Goal: Information Seeking & Learning: Learn about a topic

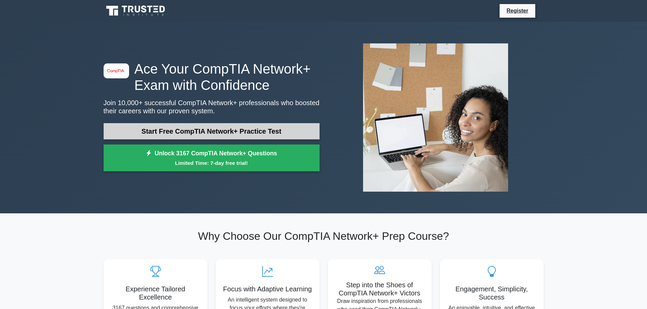
click at [241, 133] on link "Start Free CompTIA Network+ Practice Test" at bounding box center [212, 131] width 216 height 16
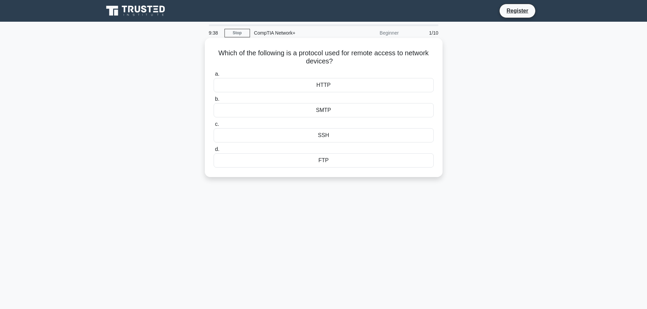
click at [369, 139] on div "SSH" at bounding box center [324, 135] width 220 height 14
click at [214, 127] on input "c. SSH" at bounding box center [214, 124] width 0 height 4
click at [339, 87] on div "Protocol analysis" at bounding box center [324, 85] width 220 height 14
click at [214, 76] on input "a. Protocol analysis" at bounding box center [214, 74] width 0 height 4
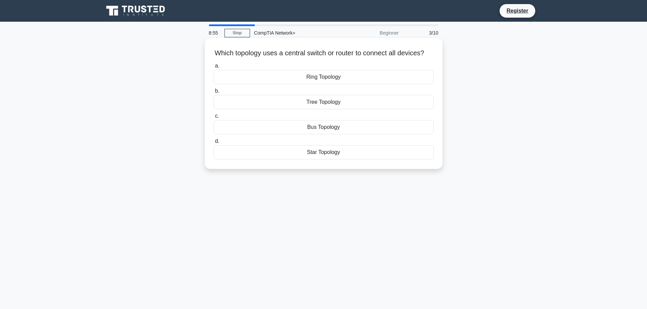
click at [327, 159] on div "Star Topology" at bounding box center [324, 152] width 220 height 14
click at [214, 144] on input "d. Star Topology" at bounding box center [214, 141] width 0 height 4
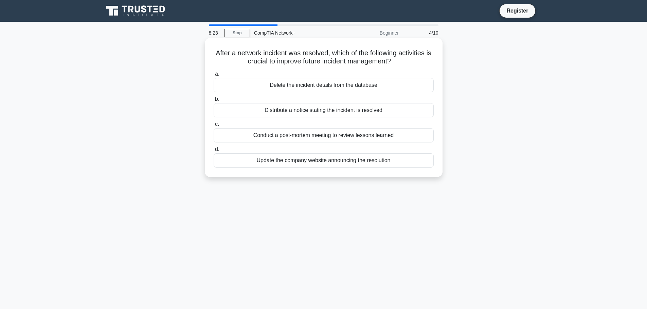
click at [313, 111] on div "Distribute a notice stating the incident is resolved" at bounding box center [324, 110] width 220 height 14
click at [214, 102] on input "b. Distribute a notice stating the incident is resolved" at bounding box center [214, 99] width 0 height 4
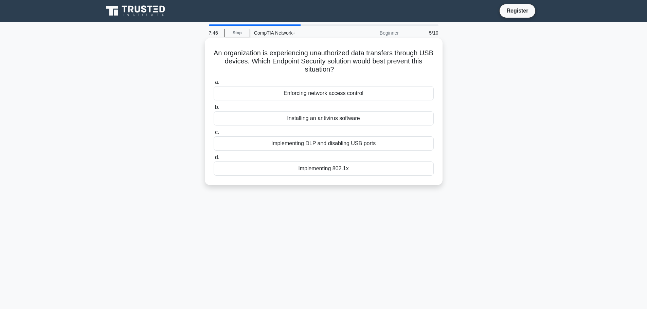
click at [301, 143] on div "Implementing DLP and disabling USB ports" at bounding box center [324, 144] width 220 height 14
click at [214, 135] on input "c. Implementing DLP and disabling USB ports" at bounding box center [214, 132] width 0 height 4
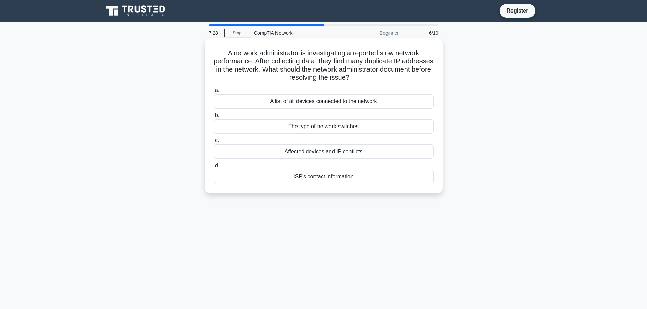
click at [325, 153] on div "Affected devices and IP conflicts" at bounding box center [324, 152] width 220 height 14
click at [214, 143] on input "c. Affected devices and IP conflicts" at bounding box center [214, 141] width 0 height 4
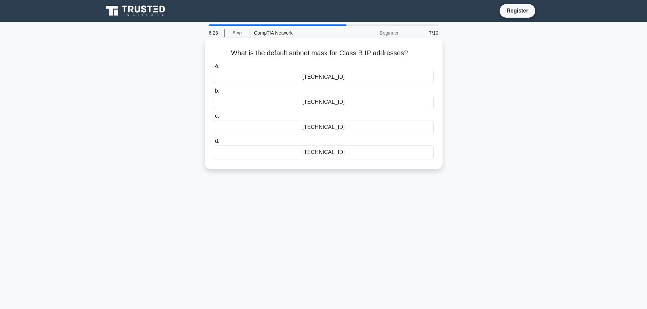
click at [350, 77] on div "255.255.0.0" at bounding box center [324, 77] width 220 height 14
click at [214, 68] on input "a. 255.255.0.0" at bounding box center [214, 66] width 0 height 4
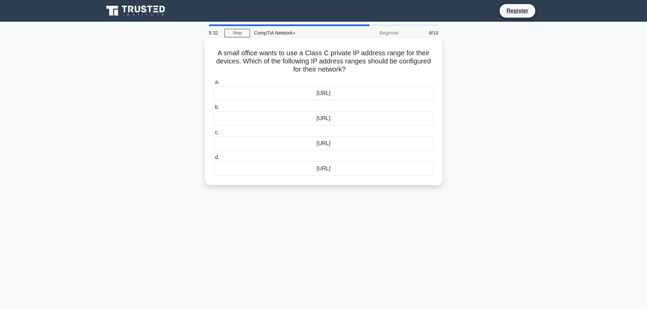
click at [351, 125] on div "192.168.0.0/16" at bounding box center [324, 118] width 220 height 14
click at [214, 110] on input "b. 192.168.0.0/16" at bounding box center [214, 107] width 0 height 4
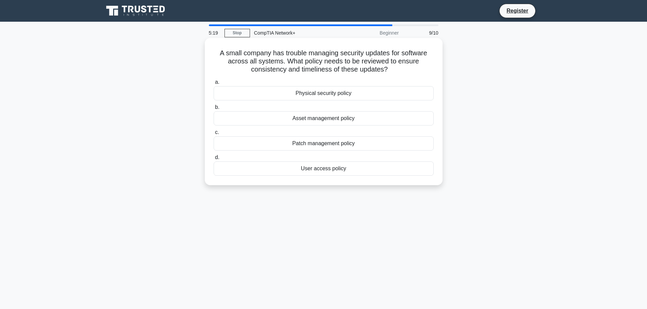
click at [341, 144] on div "Patch management policy" at bounding box center [324, 144] width 220 height 14
click at [214, 135] on input "c. Patch management policy" at bounding box center [214, 132] width 0 height 4
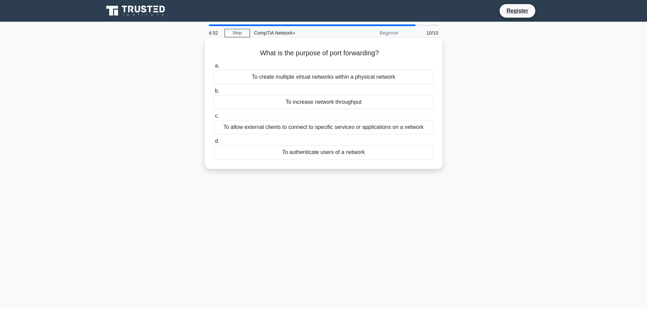
click at [360, 129] on div "To allow external clients to connect to specific services or applications on a …" at bounding box center [324, 127] width 220 height 14
click at [214, 119] on input "c. To allow external clients to connect to specific services or applications on…" at bounding box center [214, 116] width 0 height 4
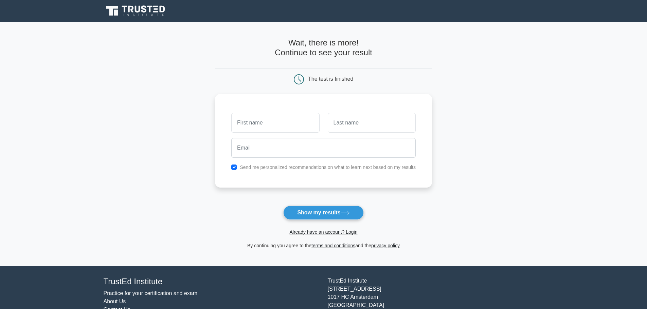
click at [286, 126] on input "text" at bounding box center [275, 123] width 88 height 20
click at [323, 217] on button "Show my results" at bounding box center [323, 213] width 80 height 14
click at [250, 118] on input "text" at bounding box center [275, 123] width 88 height 20
type input "[PERSON_NAME]"
type input "Liar"
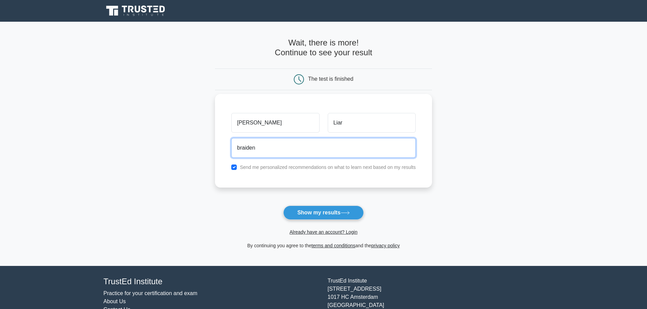
type input "braiden_lair_10@hotmail.com"
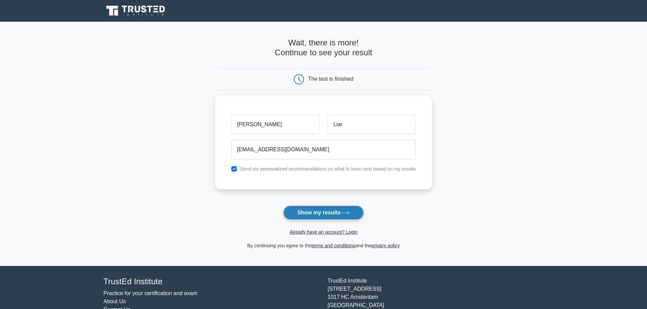
click at [328, 213] on button "Show my results" at bounding box center [323, 213] width 80 height 14
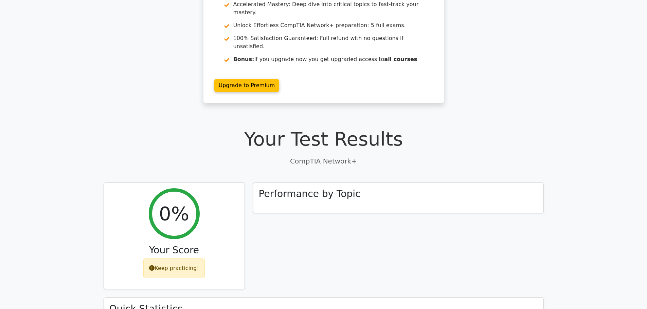
scroll to position [68, 0]
click at [359, 181] on div "Performance by Topic" at bounding box center [398, 196] width 290 height 31
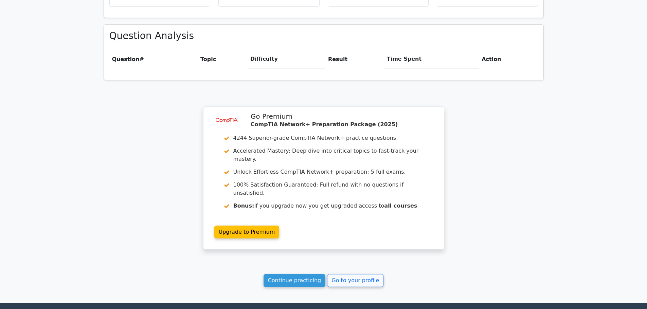
scroll to position [442, 0]
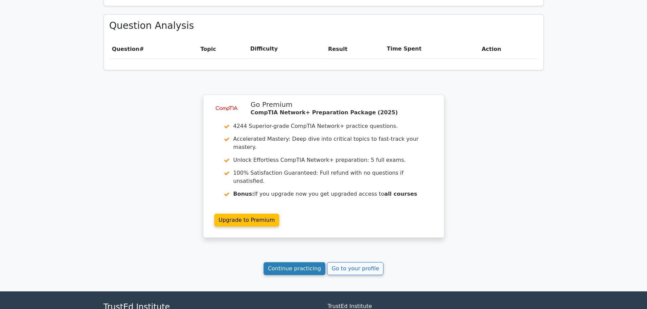
click at [301, 263] on link "Continue practicing" at bounding box center [295, 269] width 62 height 13
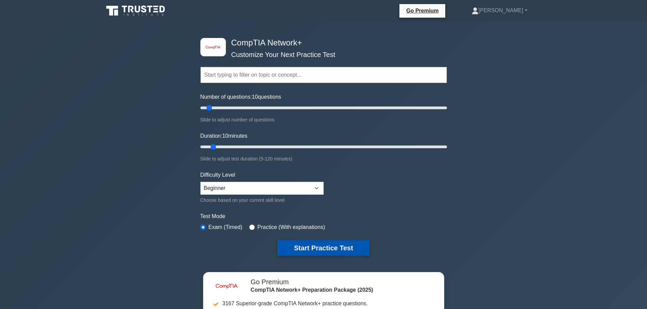
click at [338, 248] on button "Start Practice Test" at bounding box center [324, 249] width 92 height 16
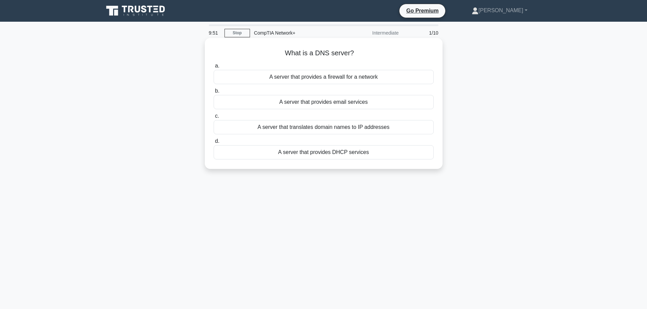
click at [359, 128] on div "A server that translates domain names to IP addresses" at bounding box center [324, 127] width 220 height 14
click at [214, 119] on input "c. A server that translates domain names to IP addresses" at bounding box center [214, 116] width 0 height 4
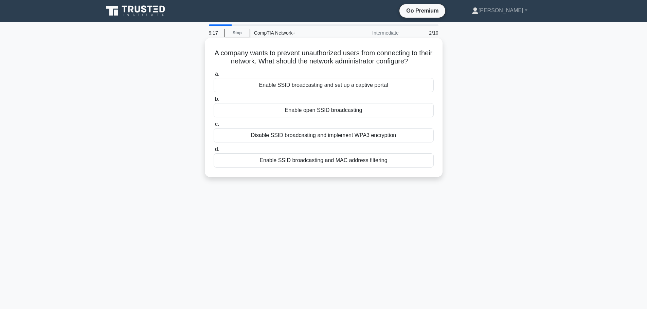
click at [302, 84] on div "Enable SSID broadcasting and set up a captive portal" at bounding box center [324, 85] width 220 height 14
click at [214, 76] on input "a. Enable SSID broadcasting and set up a captive portal" at bounding box center [214, 74] width 0 height 4
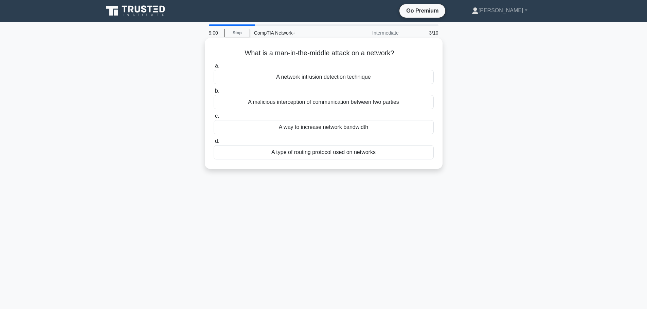
click at [318, 105] on div "A malicious interception of communication between two parties" at bounding box center [324, 102] width 220 height 14
click at [214, 93] on input "b. A malicious interception of communication between two parties" at bounding box center [214, 91] width 0 height 4
click at [329, 126] on div "To connect multiple devices on a single network" at bounding box center [324, 127] width 220 height 14
click at [214, 119] on input "c. To connect multiple devices on a single network" at bounding box center [214, 116] width 0 height 4
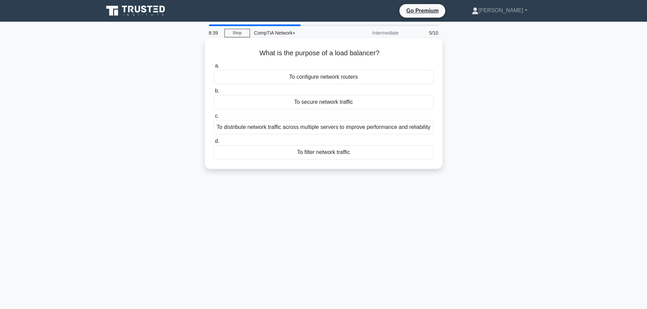
click at [361, 134] on div "To distribute network traffic across multiple servers to improve performance an…" at bounding box center [324, 127] width 220 height 14
click at [214, 119] on input "c. To distribute network traffic across multiple servers to improve performance…" at bounding box center [214, 116] width 0 height 4
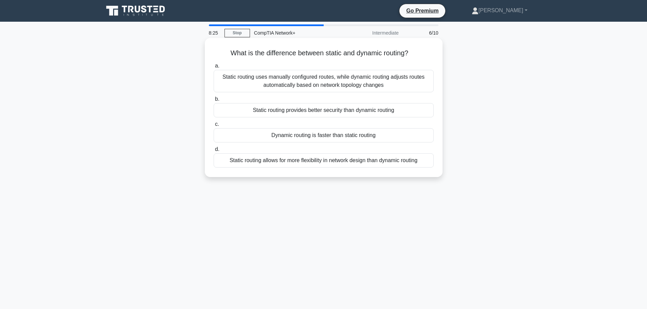
click at [361, 78] on div "Static routing uses manually configured routes, while dynamic routing adjusts r…" at bounding box center [324, 81] width 220 height 22
click at [214, 68] on input "a. Static routing uses manually configured routes, while dynamic routing adjust…" at bounding box center [214, 66] width 0 height 4
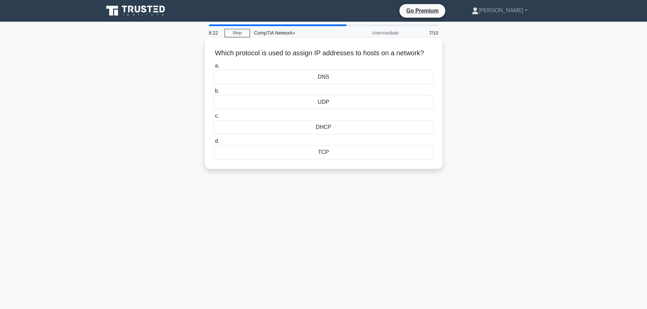
click at [348, 134] on div "DHCP" at bounding box center [324, 127] width 220 height 14
click at [214, 119] on input "c. DHCP" at bounding box center [214, 116] width 0 height 4
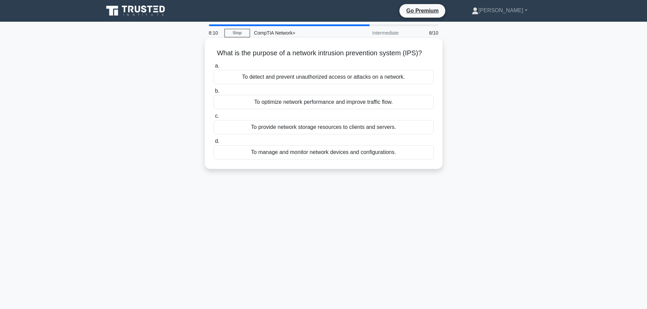
click at [338, 77] on div "To detect and prevent unauthorized access or attacks on a network." at bounding box center [324, 77] width 220 height 14
click at [214, 68] on input "a. To detect and prevent unauthorized access or attacks on a network." at bounding box center [214, 66] width 0 height 4
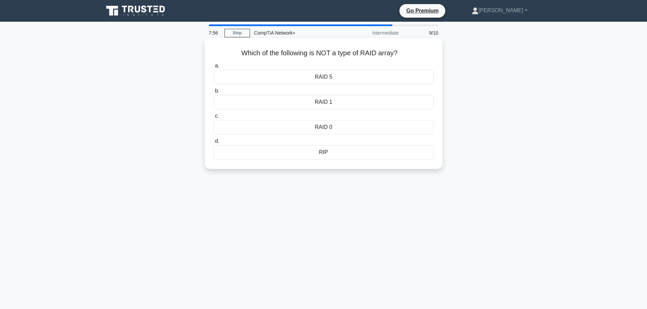
click at [326, 75] on div "RAID 5" at bounding box center [324, 77] width 220 height 14
click at [214, 68] on input "a. RAID 5" at bounding box center [214, 66] width 0 height 4
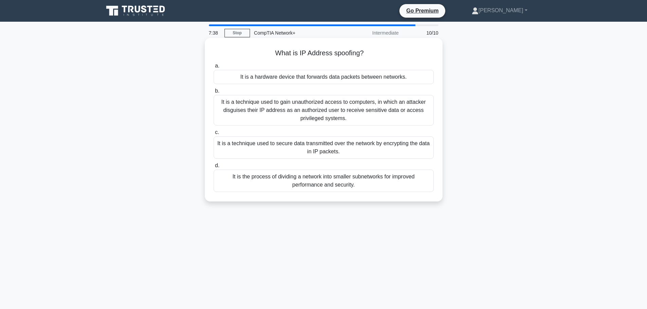
click at [370, 113] on div "It is a technique used to gain unauthorized access to computers, in which an at…" at bounding box center [324, 110] width 220 height 31
click at [214, 93] on input "b. It is a technique used to gain unauthorized access to computers, in which an…" at bounding box center [214, 91] width 0 height 4
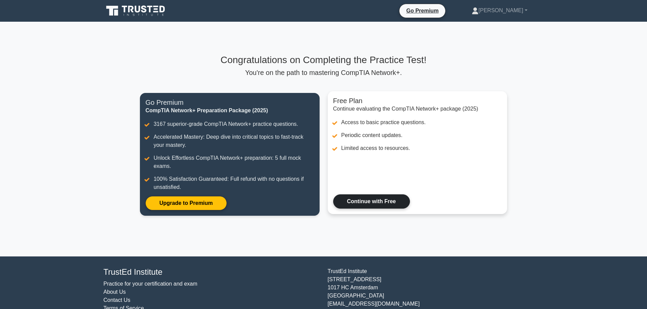
click at [362, 206] on link "Continue with Free" at bounding box center [371, 202] width 77 height 14
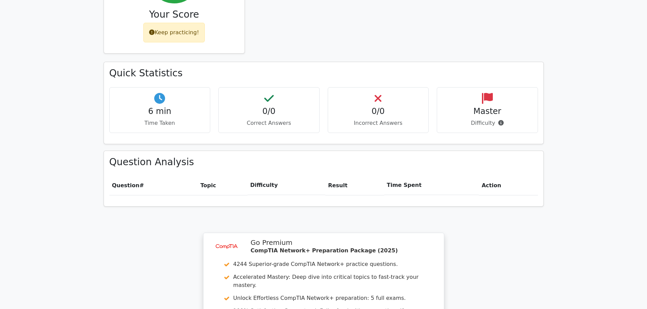
scroll to position [306, 0]
